Goal: Information Seeking & Learning: Learn about a topic

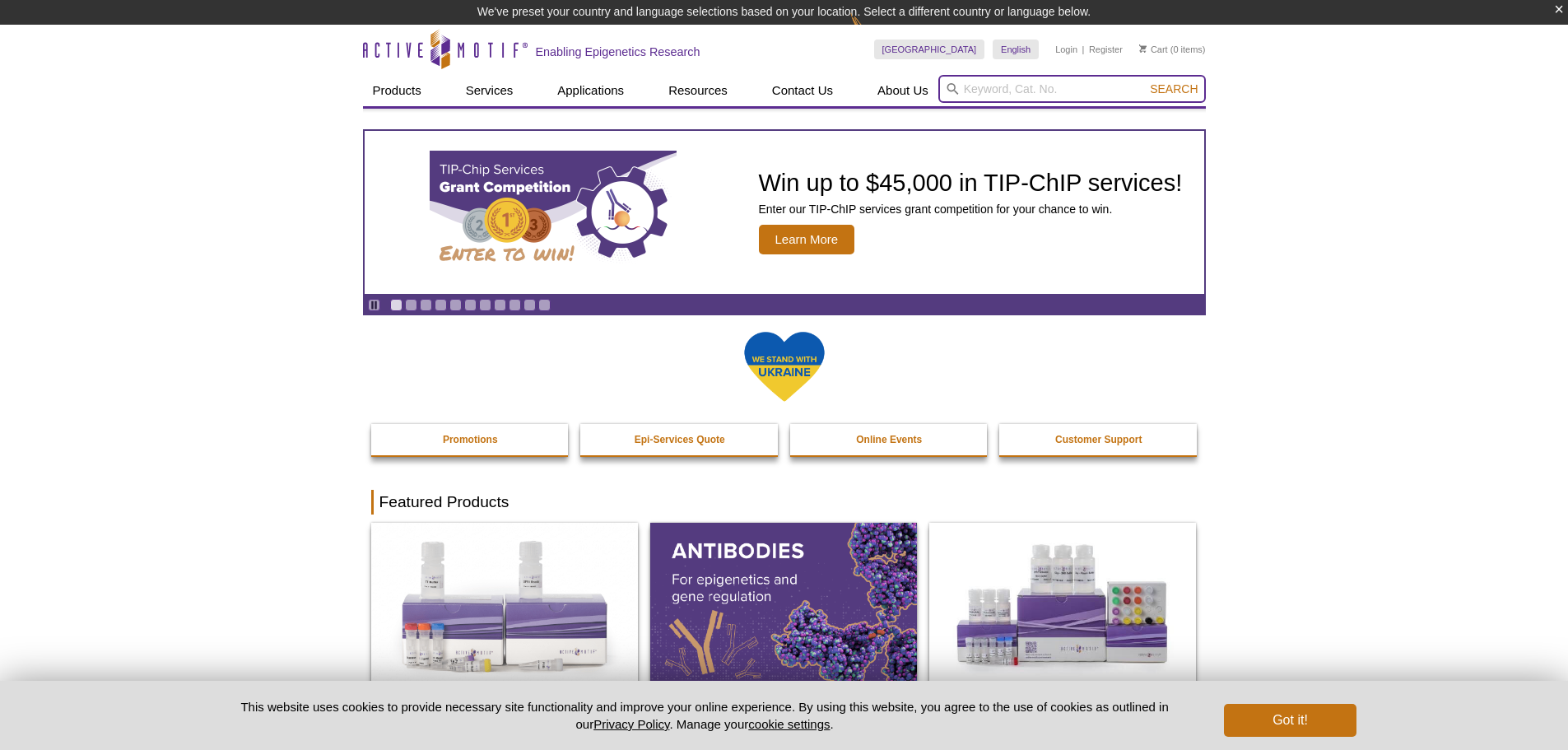
click at [1041, 77] on input "search" at bounding box center [1072, 88] width 268 height 28
type input "PIXUL"
click at [1145, 82] on button "Search" at bounding box center [1174, 89] width 58 height 15
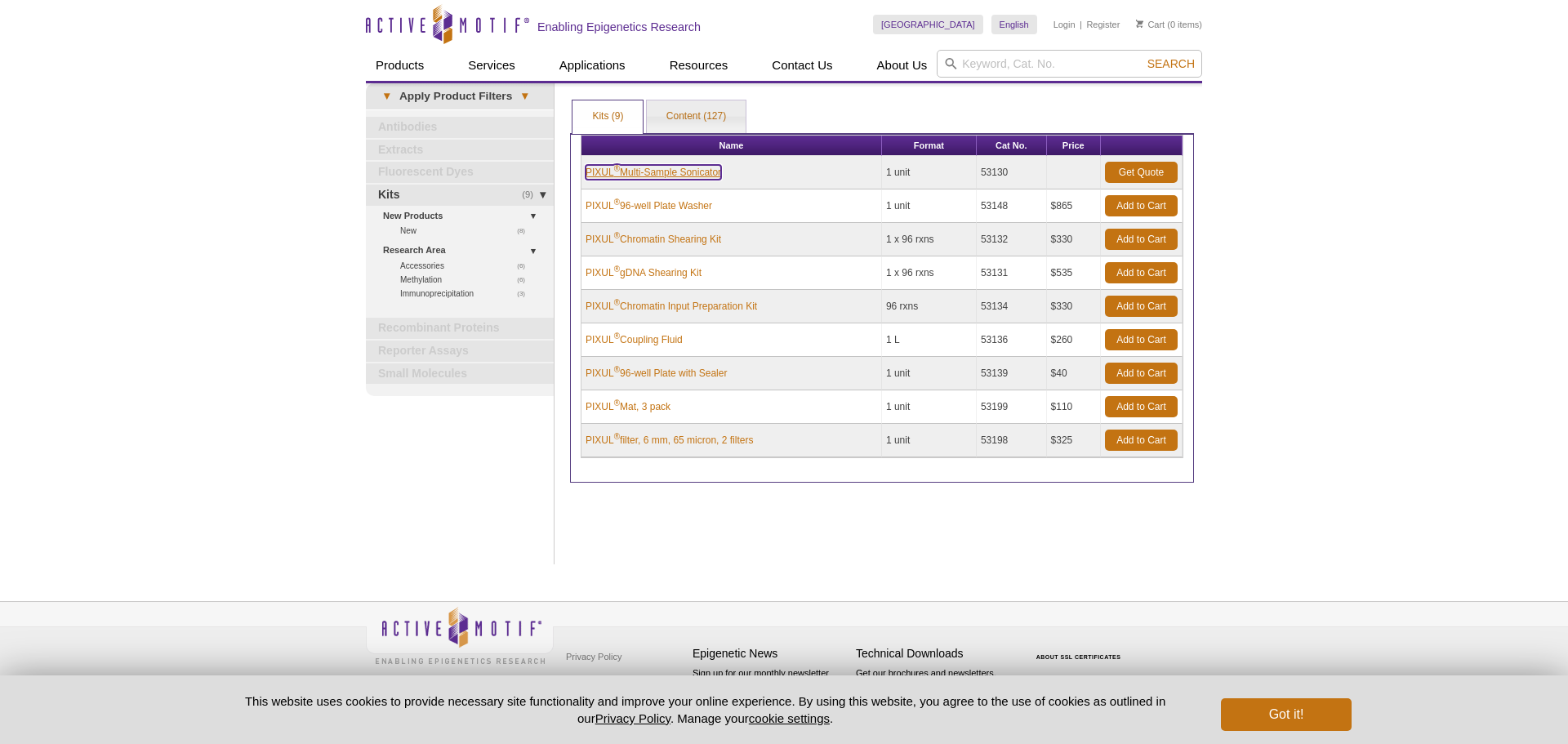
click at [641, 170] on link "PIXUL ® Multi-Sample Sonicator" at bounding box center [654, 172] width 136 height 15
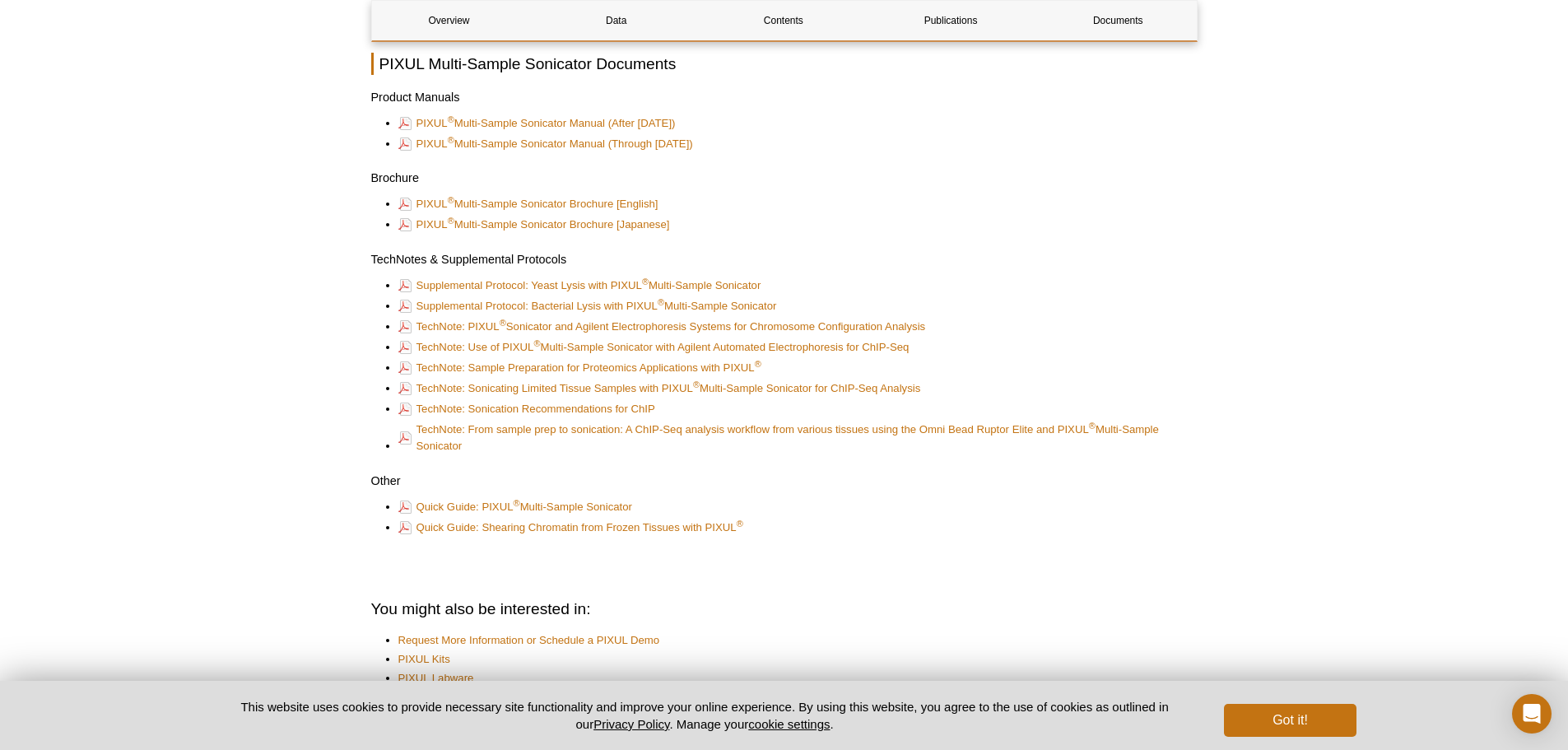
scroll to position [4527, 0]
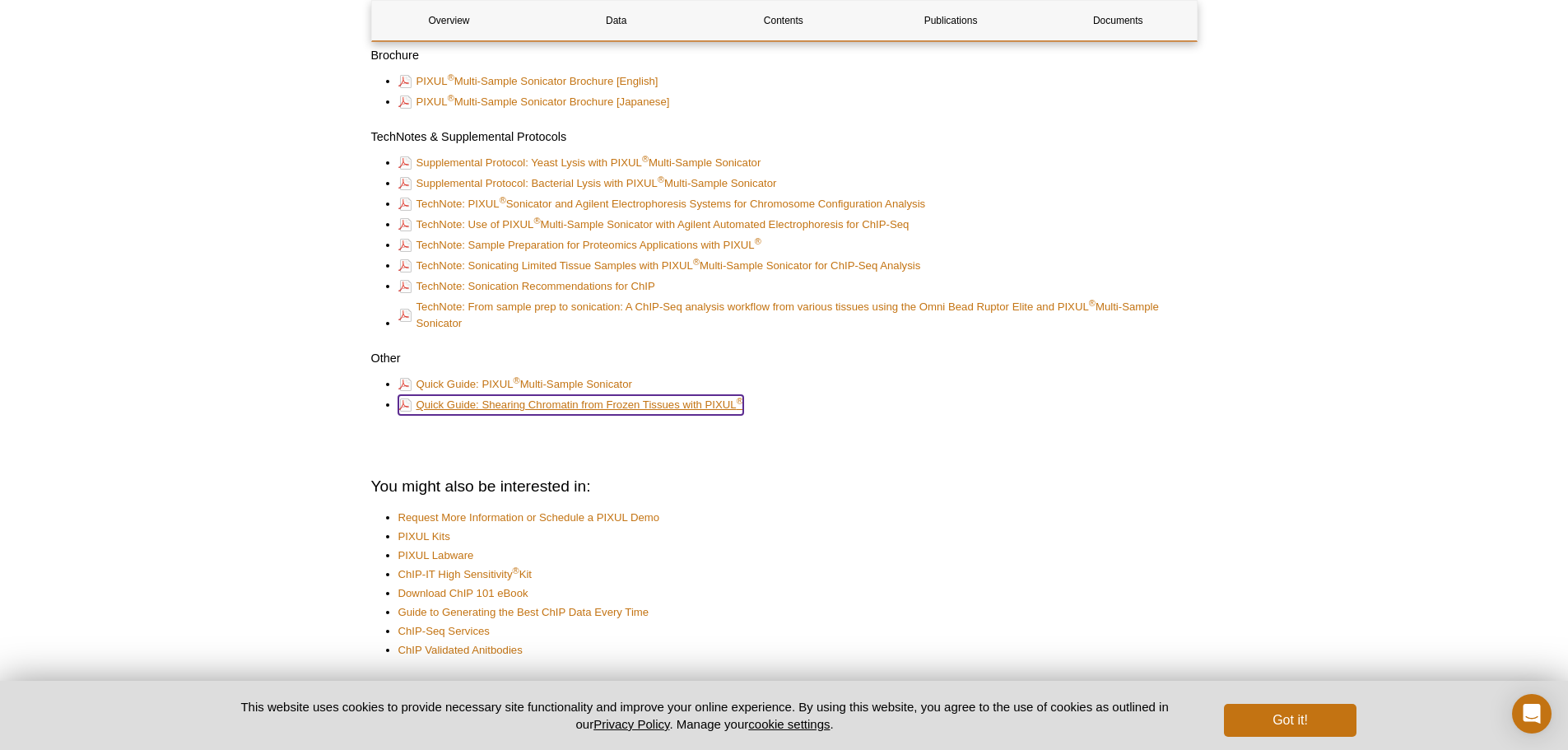
drag, startPoint x: 551, startPoint y: 411, endPoint x: 495, endPoint y: 402, distance: 56.7
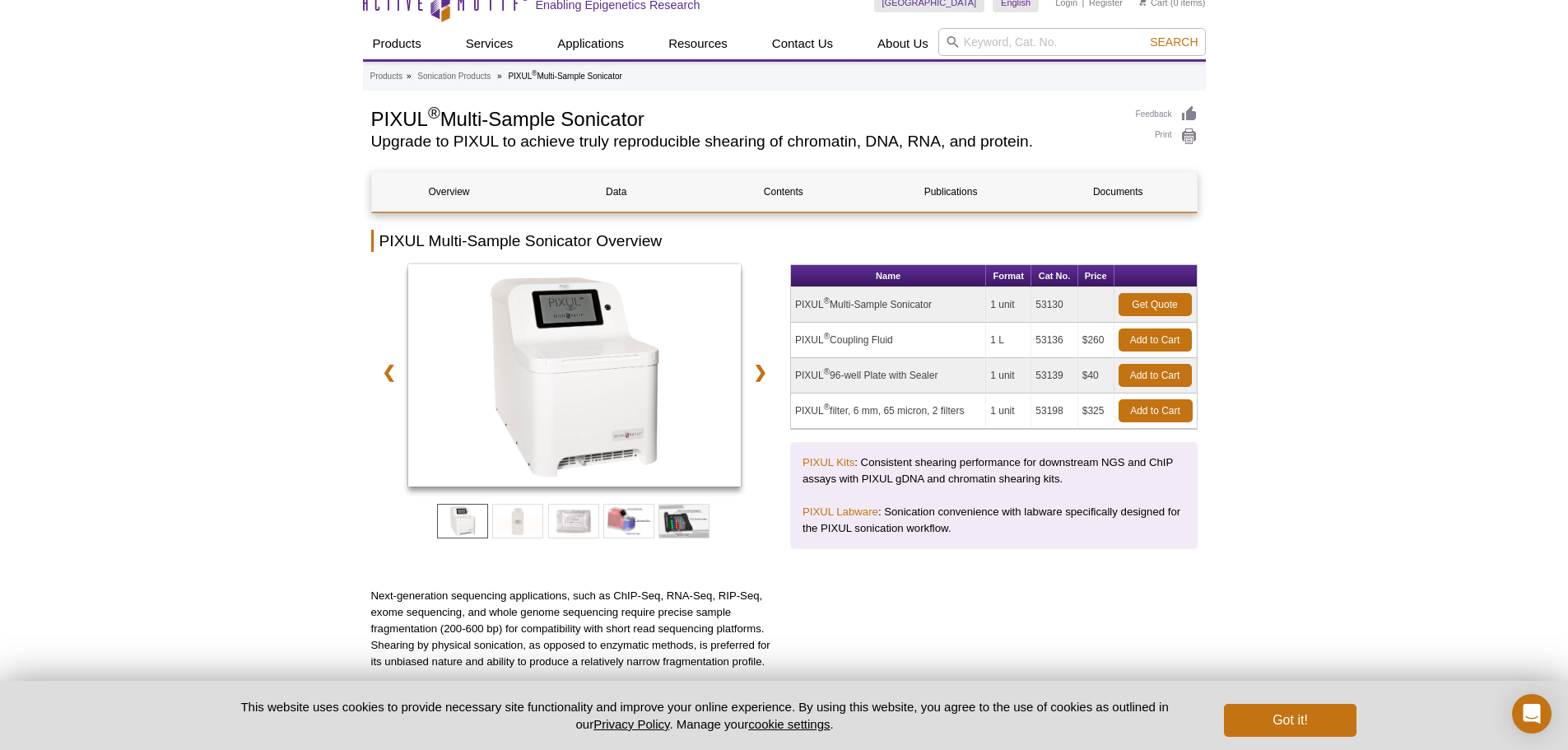
scroll to position [0, 0]
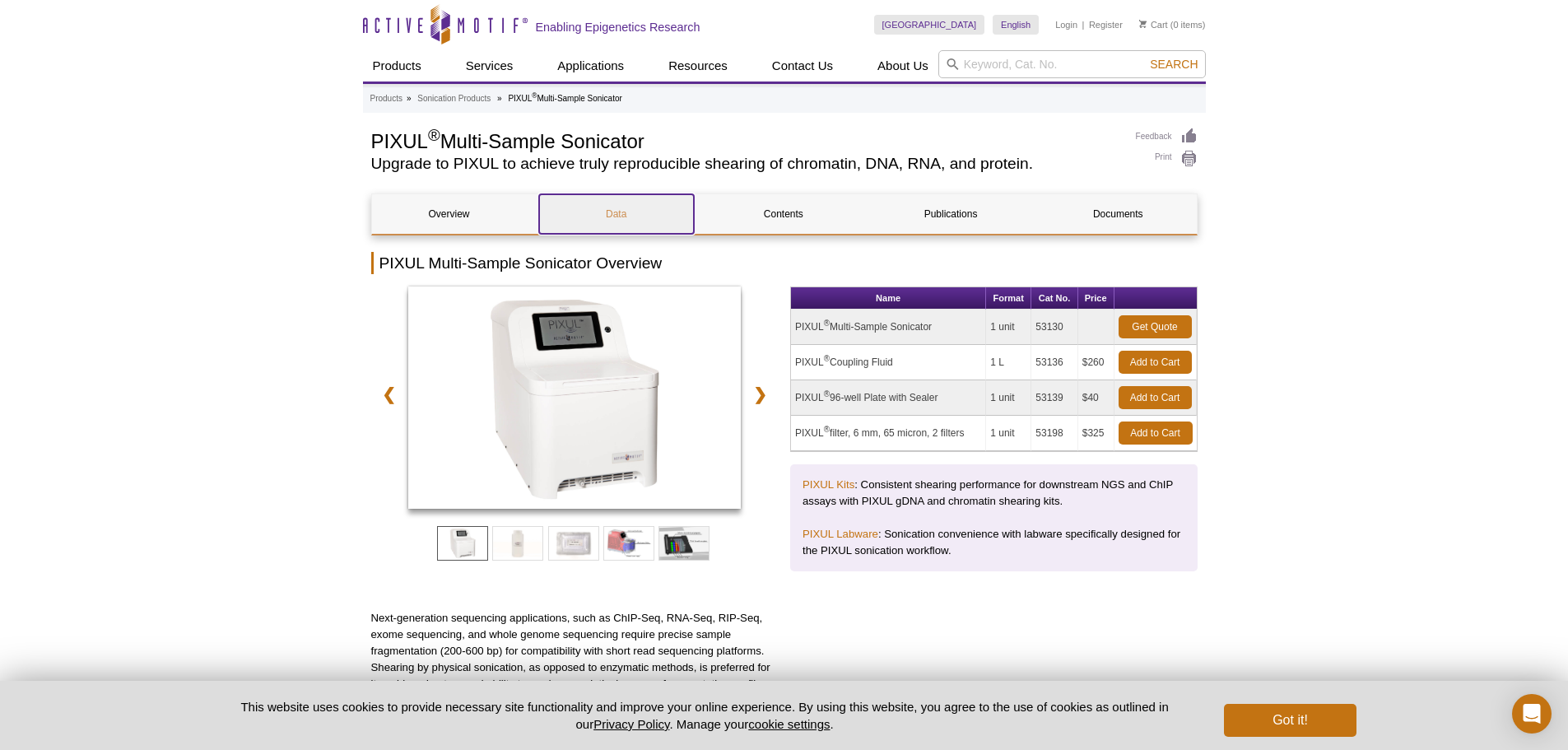
click at [639, 203] on link "Data" at bounding box center [616, 215] width 155 height 40
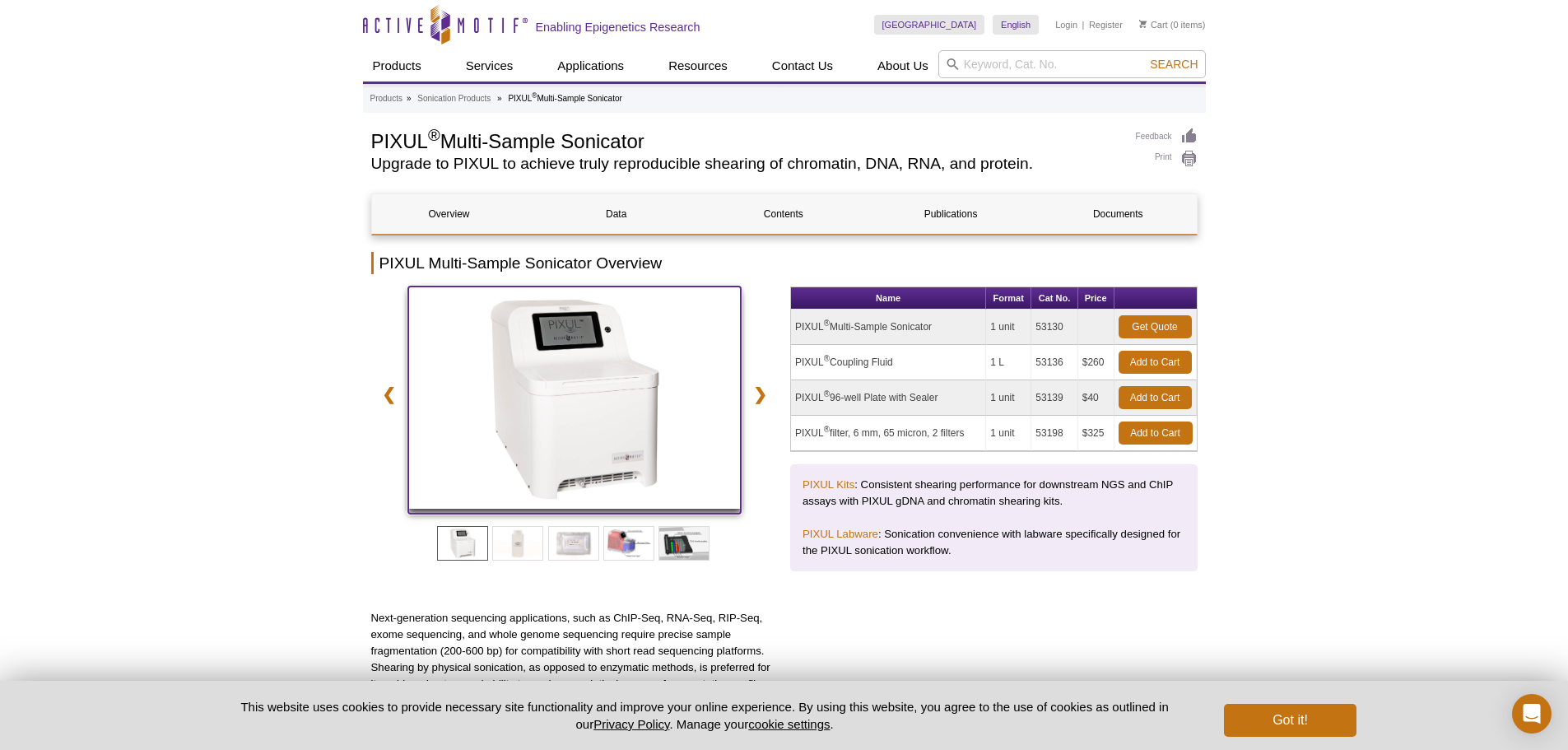
click at [555, 423] on img at bounding box center [575, 398] width 333 height 222
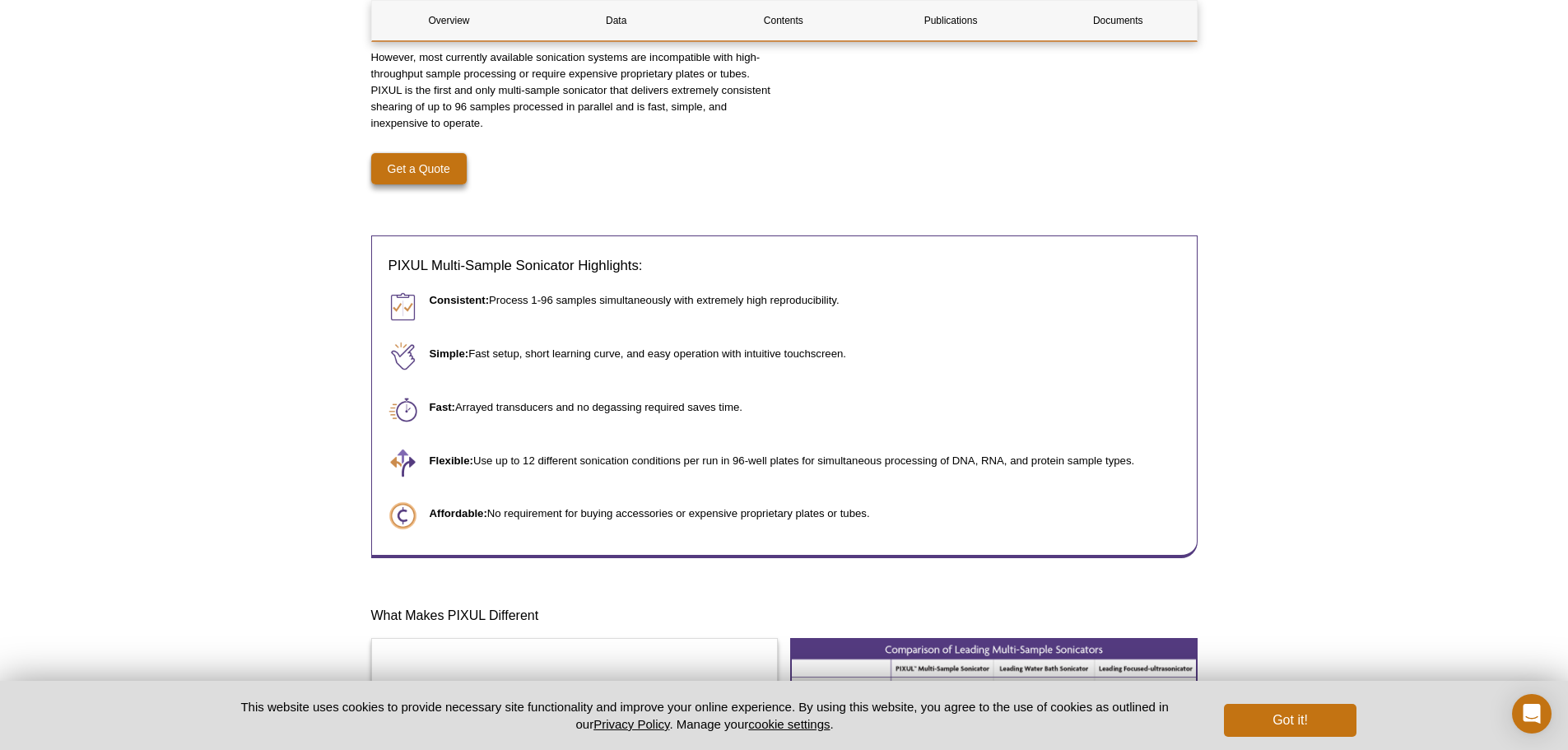
scroll to position [1070, 0]
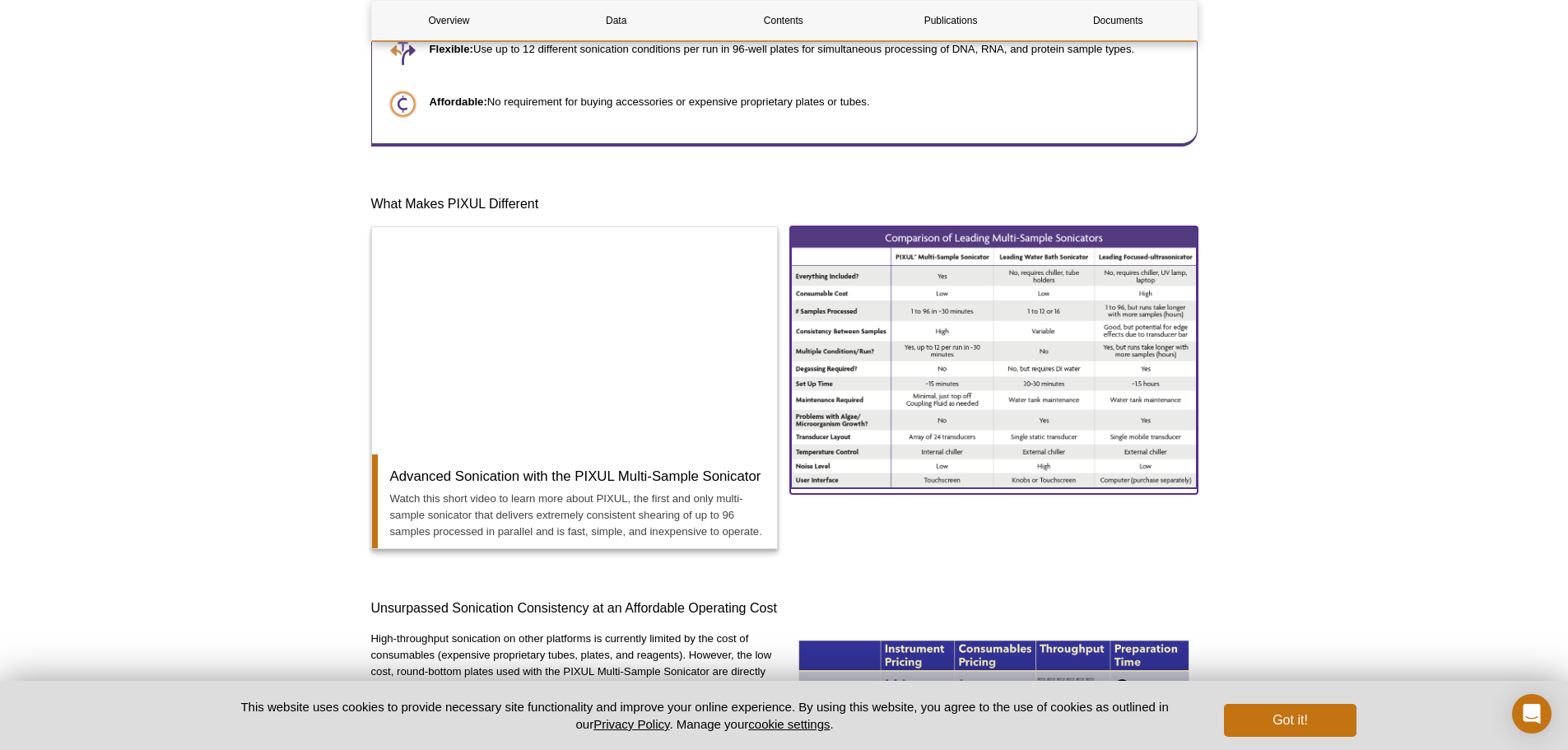
click at [997, 347] on img at bounding box center [993, 357] width 407 height 262
